Goal: Task Accomplishment & Management: Manage account settings

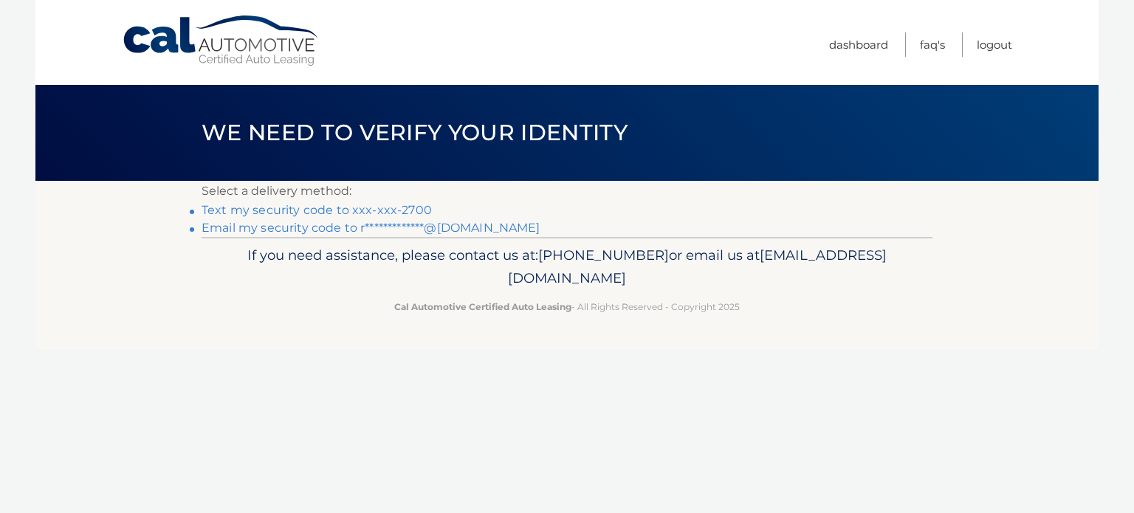
click at [298, 208] on link "Text my security code to xxx-xxx-2700" at bounding box center [317, 210] width 230 height 14
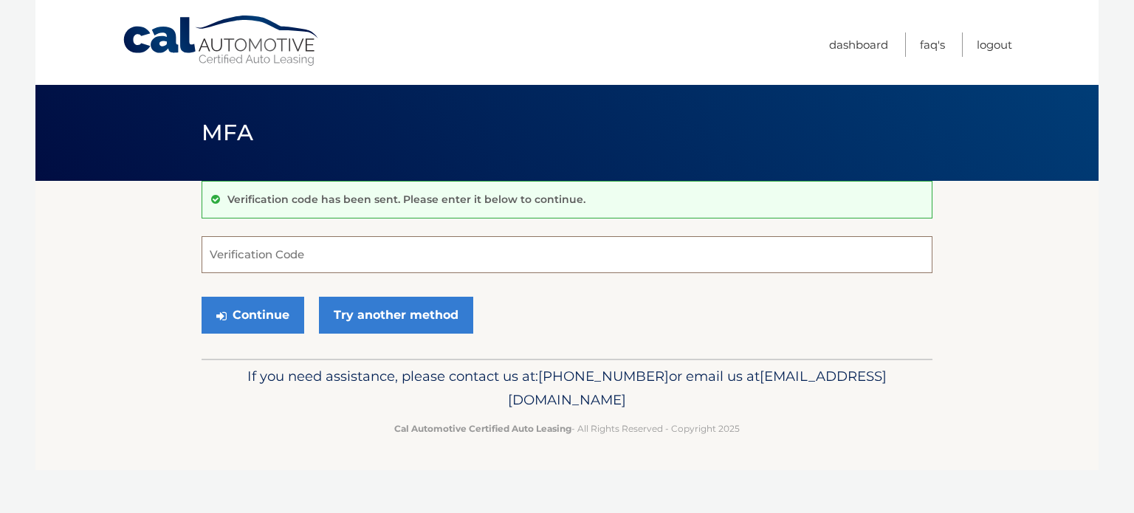
click at [337, 250] on input "Verification Code" at bounding box center [567, 254] width 731 height 37
click at [337, 244] on input "Verification Code" at bounding box center [567, 254] width 731 height 37
type input "549709"
click at [250, 316] on button "Continue" at bounding box center [253, 315] width 103 height 37
